Goal: Transaction & Acquisition: Purchase product/service

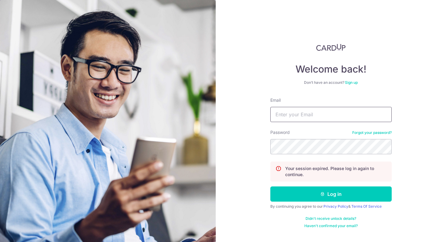
click at [284, 116] on input "Email" at bounding box center [330, 114] width 121 height 15
type input "eeshan89@gmail.com"
click at [270, 186] on button "Log in" at bounding box center [330, 193] width 121 height 15
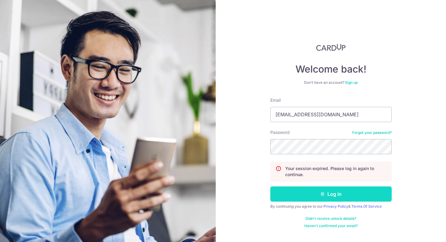
click at [329, 198] on button "Log in" at bounding box center [330, 193] width 121 height 15
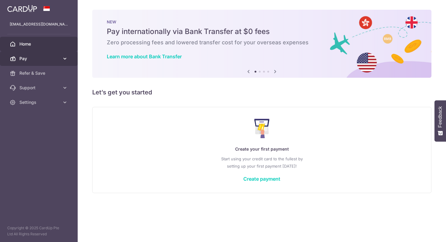
click at [40, 54] on link "Pay" at bounding box center [39, 58] width 78 height 15
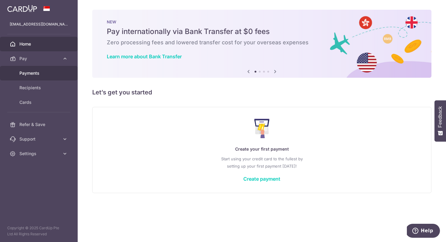
click at [46, 74] on span "Payments" at bounding box center [39, 73] width 40 height 6
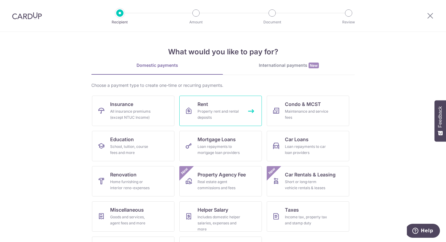
click at [204, 119] on div "Property rent and rental deposits" at bounding box center [219, 114] width 44 height 12
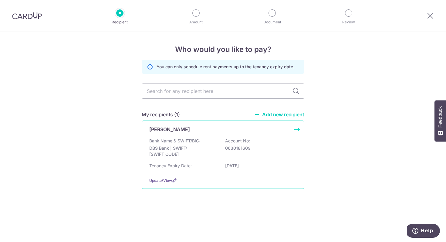
click at [181, 149] on p "DBS Bank | SWIFT: DBSSSGSGXXX" at bounding box center [183, 151] width 68 height 12
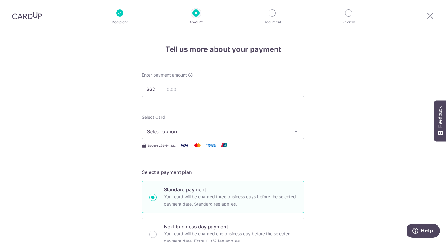
scroll to position [20, 0]
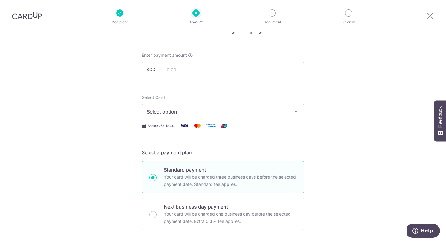
click at [216, 111] on span "Select option" at bounding box center [217, 111] width 141 height 7
click at [205, 126] on span "Add credit card" at bounding box center [228, 129] width 141 height 6
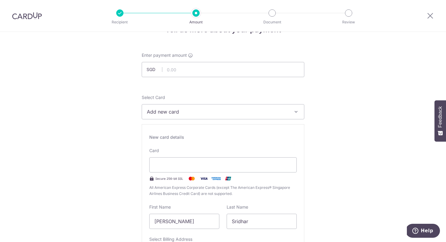
click at [207, 156] on div "Card Secure 256-bit SSL All American Express Corporate Cards (except The Americ…" at bounding box center [222, 171] width 147 height 49
click at [208, 159] on div at bounding box center [222, 164] width 147 height 15
click at [210, 171] on div at bounding box center [222, 164] width 147 height 15
type input "09 / 2030"
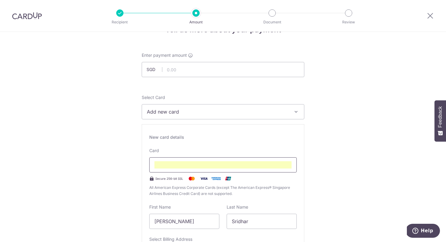
scroll to position [48, 0]
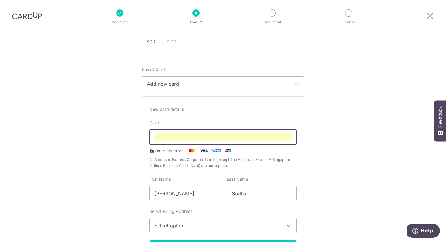
click at [229, 117] on div "New card details Card Secure 256-bit SSL All American Express Corporate Cards (…" at bounding box center [223, 183] width 162 height 174
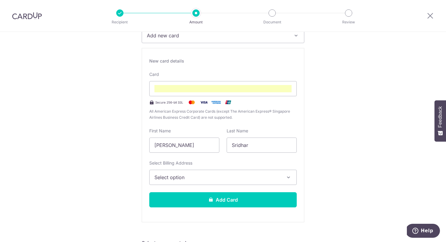
scroll to position [96, 0]
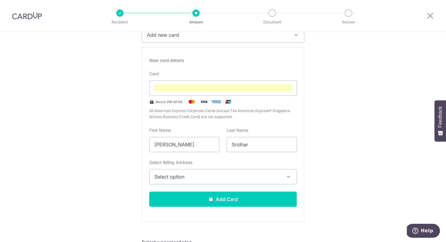
click at [210, 182] on button "Select option" at bounding box center [222, 176] width 147 height 15
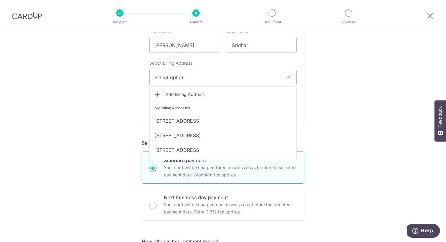
scroll to position [213, 0]
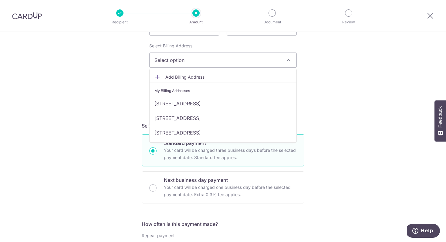
click at [213, 76] on span "Add Billing Address" at bounding box center [228, 77] width 126 height 6
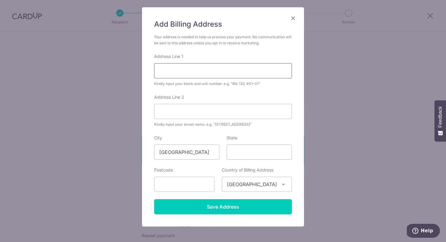
scroll to position [42, 0]
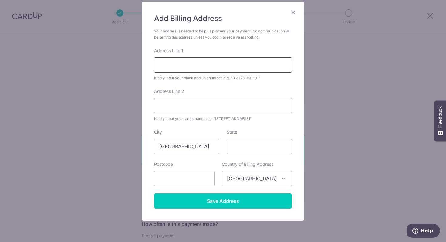
click at [197, 68] on input "Address Line 1" at bounding box center [223, 64] width 138 height 15
click at [217, 61] on input "8 Alexandra View" at bounding box center [223, 64] width 138 height 15
click at [227, 68] on input "8 Alexandra View" at bounding box center [223, 64] width 138 height 15
type input "8 Alexandra View, #33-07"
type input "The Metropolitan Condominium"
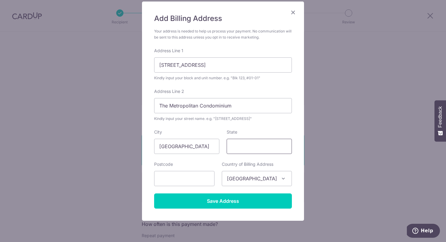
click at [238, 146] on input "State" at bounding box center [258, 146] width 65 height 15
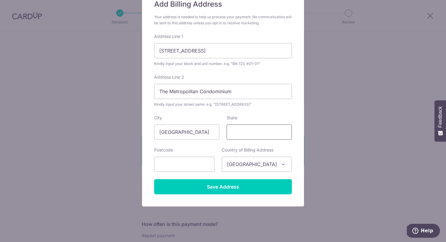
scroll to position [65, 0]
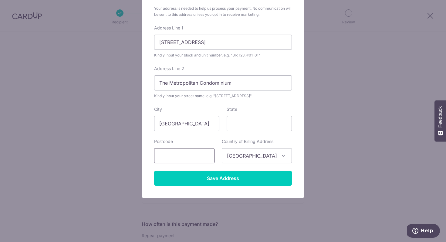
click at [198, 150] on input "text" at bounding box center [184, 155] width 60 height 15
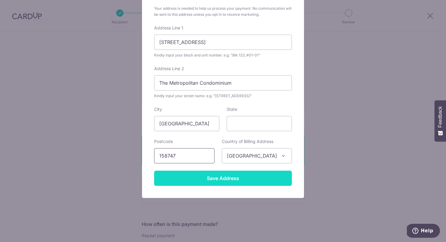
type input "158747"
click at [219, 182] on input "Save Address" at bounding box center [223, 177] width 138 height 15
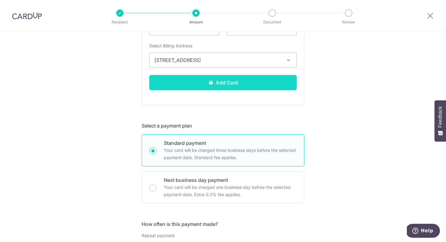
click at [231, 81] on button "Add Card" at bounding box center [222, 82] width 147 height 15
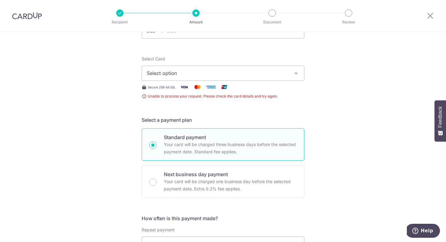
scroll to position [44, 0]
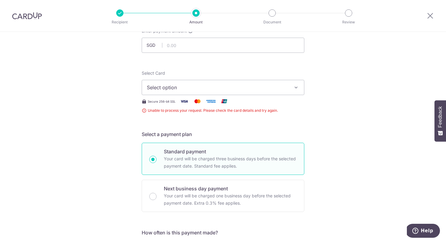
click at [242, 112] on span "Unable to process your request. Please check the card details and try again." at bounding box center [223, 110] width 162 height 6
click at [247, 111] on span "Unable to process your request. Please check the card details and try again." at bounding box center [223, 110] width 162 height 6
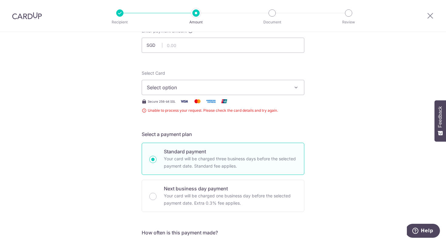
click at [247, 111] on span "Unable to process your request. Please check the card details and try again." at bounding box center [223, 110] width 162 height 6
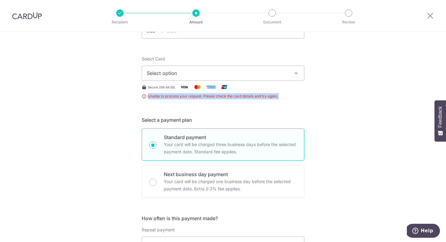
scroll to position [0, 0]
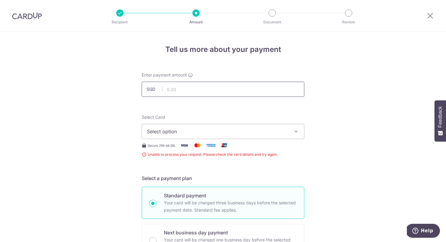
click at [241, 96] on input "text" at bounding box center [223, 89] width 162 height 15
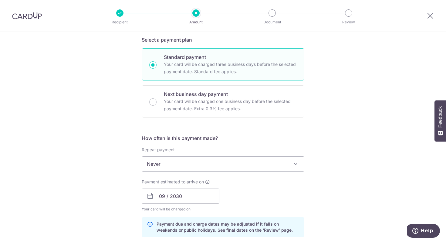
scroll to position [139, 0]
click at [246, 150] on div "Repeat payment Never Every week Every month Every quarter Every half a year Nev…" at bounding box center [223, 158] width 162 height 25
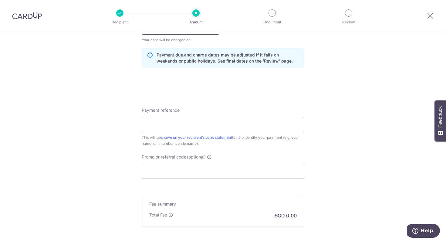
scroll to position [305, 0]
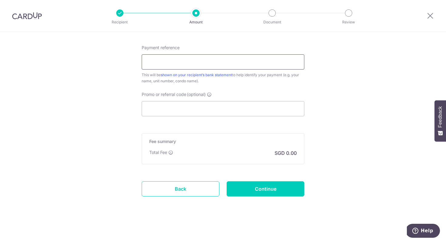
click at [205, 64] on input "Payment reference" at bounding box center [223, 61] width 162 height 15
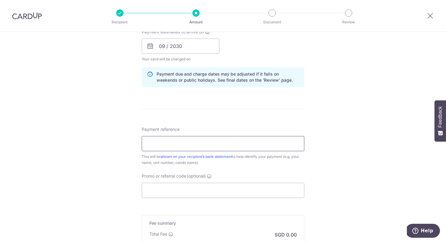
scroll to position [164, 0]
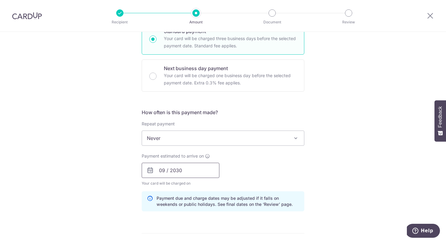
click at [180, 170] on input "09 / 2030" at bounding box center [181, 169] width 78 height 15
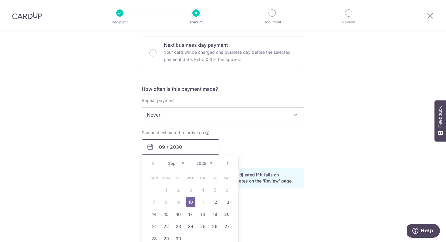
scroll to position [243, 0]
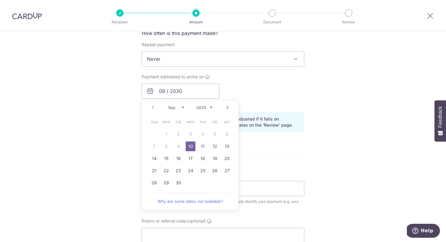
click at [260, 100] on div "Payment estimated to arrive on 09 / 2030 Prev Next Sep Oct Nov [DATE] 2026 2027…" at bounding box center [223, 90] width 170 height 33
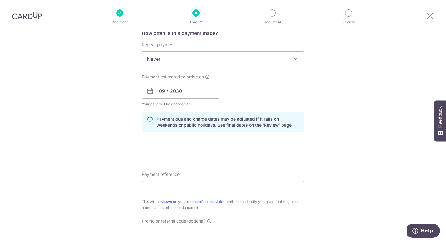
scroll to position [0, 0]
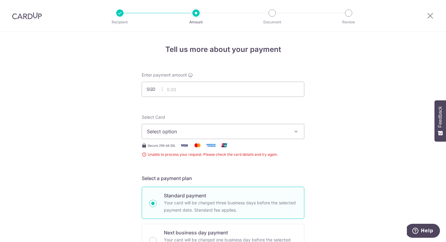
click at [34, 22] on div at bounding box center [27, 16] width 54 height 32
